Goal: Navigation & Orientation: Find specific page/section

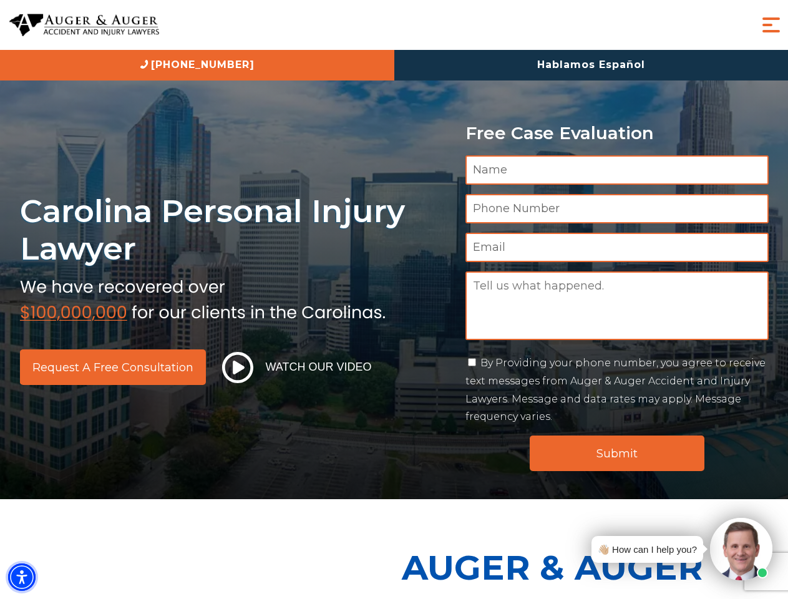
click at [22, 577] on img "Accessibility Menu" at bounding box center [21, 576] width 27 height 27
